Goal: Navigation & Orientation: Find specific page/section

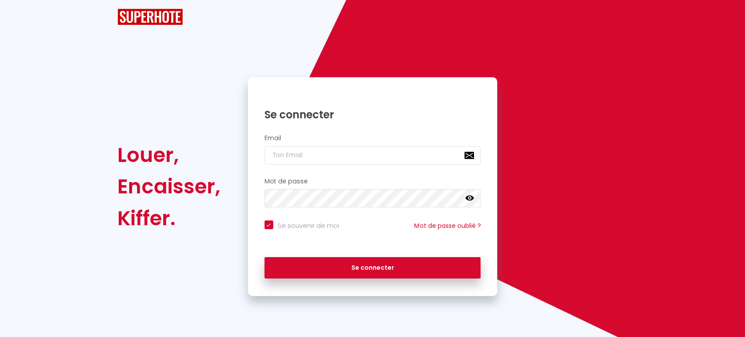
checkbox input "true"
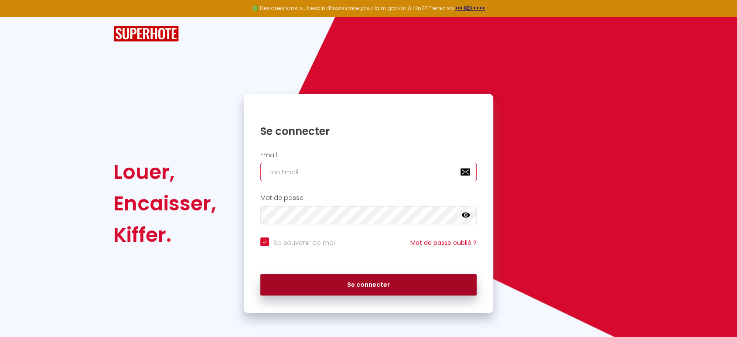
type input "[EMAIL_ADDRESS][DOMAIN_NAME]"
click at [369, 281] on button "Se connecter" at bounding box center [368, 285] width 216 height 22
checkbox input "true"
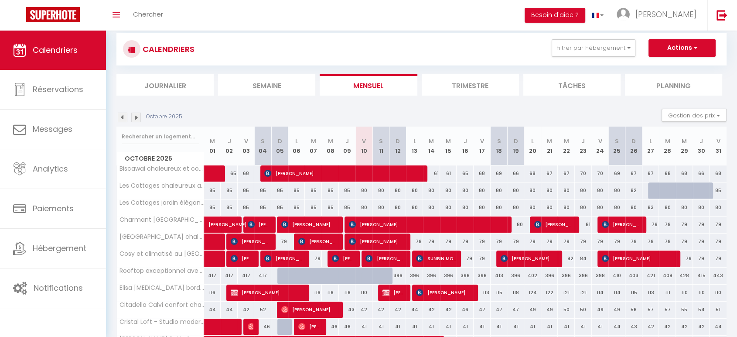
scroll to position [49, 0]
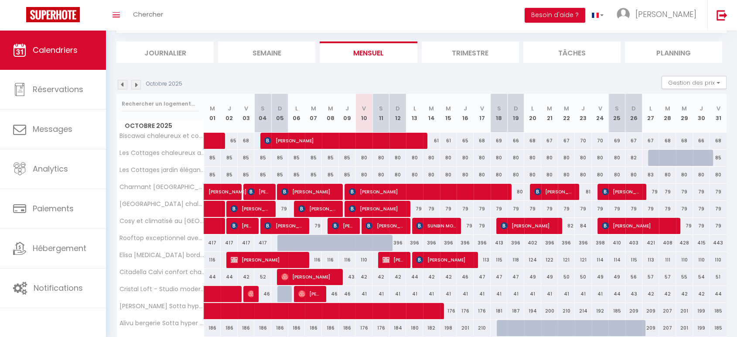
click at [123, 84] on img at bounding box center [123, 85] width 10 height 10
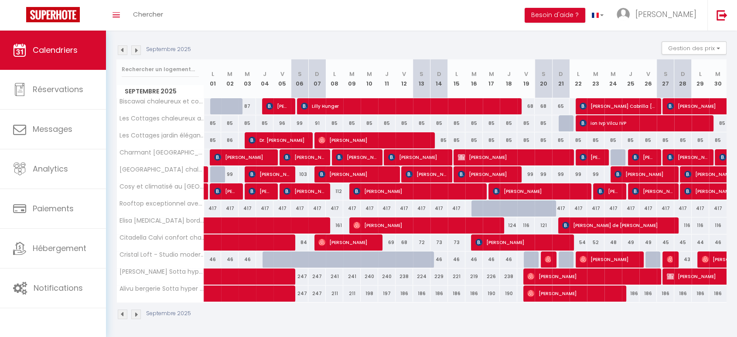
scroll to position [0, 0]
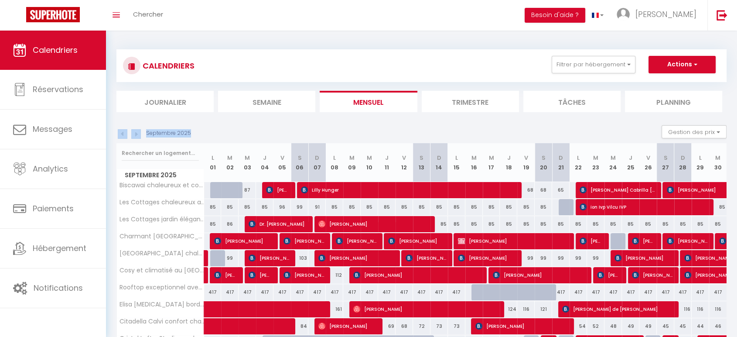
drag, startPoint x: 188, startPoint y: 132, endPoint x: 161, endPoint y: 128, distance: 27.7
click at [161, 129] on p "Septembre 2025" at bounding box center [168, 133] width 45 height 8
drag, startPoint x: 161, startPoint y: 128, endPoint x: 186, endPoint y: 133, distance: 26.2
click at [186, 133] on p "Septembre 2025" at bounding box center [168, 133] width 45 height 8
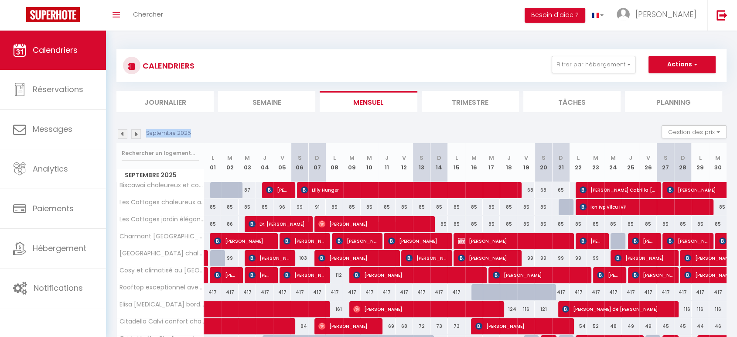
click at [186, 133] on p "Septembre 2025" at bounding box center [168, 133] width 45 height 8
drag, startPoint x: 186, startPoint y: 133, endPoint x: 161, endPoint y: 130, distance: 25.4
click at [161, 130] on p "Septembre 2025" at bounding box center [168, 133] width 45 height 8
drag, startPoint x: 161, startPoint y: 130, endPoint x: 186, endPoint y: 131, distance: 25.3
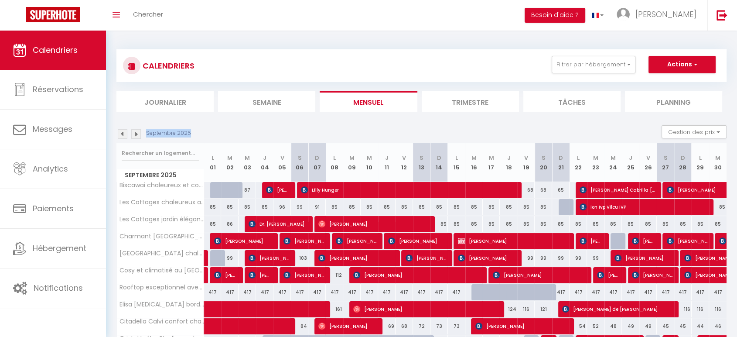
click at [186, 131] on p "Septembre 2025" at bounding box center [168, 133] width 45 height 8
click at [199, 137] on div "Septembre 2025 Gestion des prix Nb Nuits minimum Règles Disponibilité" at bounding box center [421, 134] width 610 height 18
drag, startPoint x: 186, startPoint y: 134, endPoint x: 161, endPoint y: 128, distance: 25.5
click at [161, 128] on div "Septembre 2025 Gestion des prix Nb Nuits minimum Règles Disponibilité" at bounding box center [421, 134] width 610 height 18
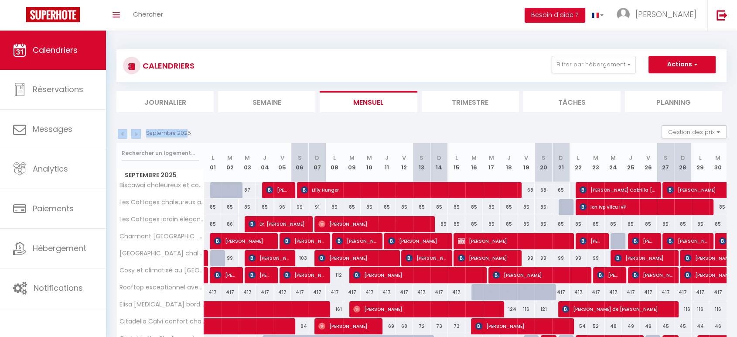
click at [154, 133] on p "Septembre 2025" at bounding box center [168, 133] width 45 height 8
drag, startPoint x: 154, startPoint y: 133, endPoint x: 161, endPoint y: 134, distance: 7.5
click at [161, 134] on p "Septembre 2025" at bounding box center [168, 133] width 45 height 8
drag, startPoint x: 198, startPoint y: 135, endPoint x: 185, endPoint y: 132, distance: 13.5
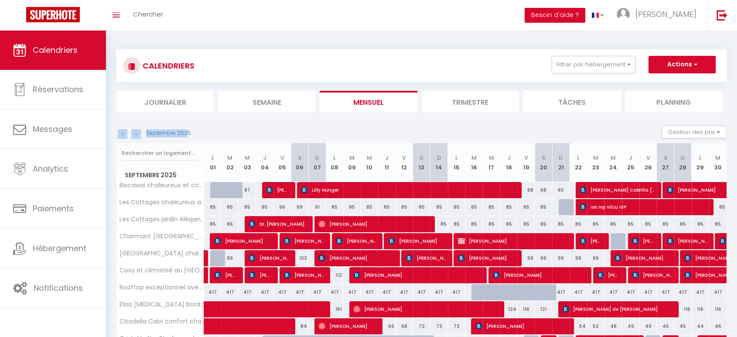
click at [185, 132] on div "Septembre 2025 Gestion des prix Nb Nuits minimum Règles Disponibilité" at bounding box center [421, 134] width 610 height 18
click at [185, 132] on p "Septembre 2025" at bounding box center [168, 133] width 45 height 8
click at [167, 133] on p "Septembre 2025" at bounding box center [168, 133] width 45 height 8
drag, startPoint x: 167, startPoint y: 133, endPoint x: 189, endPoint y: 132, distance: 22.3
click at [189, 132] on div "Septembre 2025" at bounding box center [154, 134] width 77 height 10
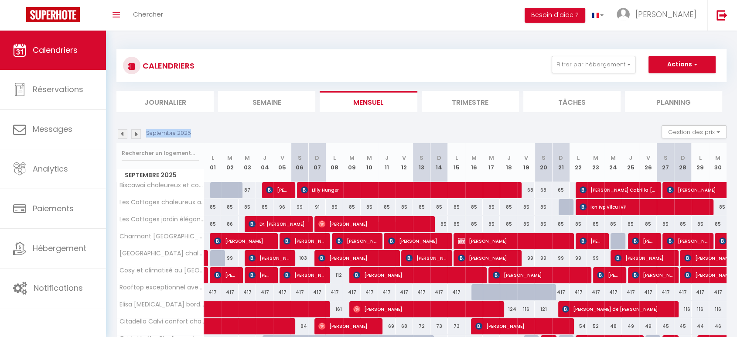
drag, startPoint x: 188, startPoint y: 132, endPoint x: 147, endPoint y: 133, distance: 41.4
click at [147, 133] on p "Septembre 2025" at bounding box center [168, 133] width 45 height 8
click at [181, 132] on p "Septembre 2025" at bounding box center [168, 133] width 45 height 8
drag, startPoint x: 160, startPoint y: 134, endPoint x: 184, endPoint y: 133, distance: 24.0
click at [184, 133] on p "Septembre 2025" at bounding box center [168, 133] width 45 height 8
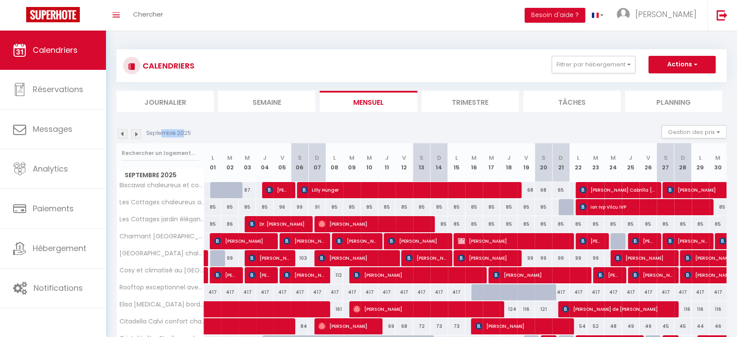
click at [184, 133] on p "Septembre 2025" at bounding box center [168, 133] width 45 height 8
drag, startPoint x: 184, startPoint y: 133, endPoint x: 155, endPoint y: 135, distance: 28.8
click at [155, 135] on p "Septembre 2025" at bounding box center [168, 133] width 45 height 8
click at [194, 133] on div "Septembre 2025 Gestion des prix Nb Nuits minimum Règles Disponibilité" at bounding box center [421, 134] width 610 height 18
drag, startPoint x: 188, startPoint y: 133, endPoint x: 147, endPoint y: 132, distance: 41.0
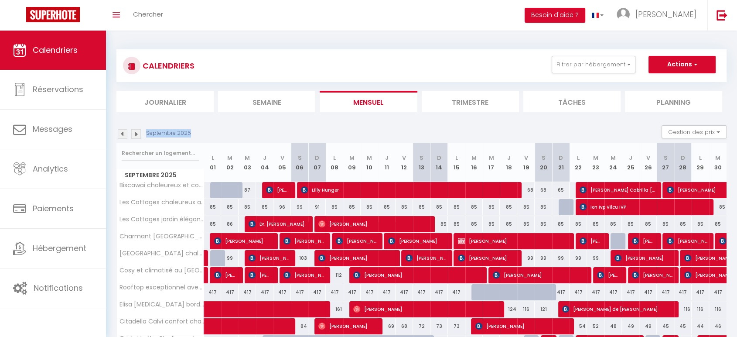
click at [147, 132] on p "Septembre 2025" at bounding box center [168, 133] width 45 height 8
click at [205, 137] on div "Septembre 2025 Gestion des prix Nb Nuits minimum Règles Disponibilité" at bounding box center [421, 134] width 610 height 18
click at [409, 115] on div "CALENDRIERS Filtrer par hébergement Epsilium Biscawai chaleureux et cosy avec t…" at bounding box center [421, 226] width 610 height 371
click at [327, 141] on div "Septembre 2025 Gestion des prix Nb Nuits minimum Règles Disponibilité" at bounding box center [421, 134] width 610 height 18
click at [362, 128] on div "Septembre 2025 Gestion des prix Nb Nuits minimum Règles Disponibilité" at bounding box center [421, 134] width 610 height 18
